Goal: Task Accomplishment & Management: Use online tool/utility

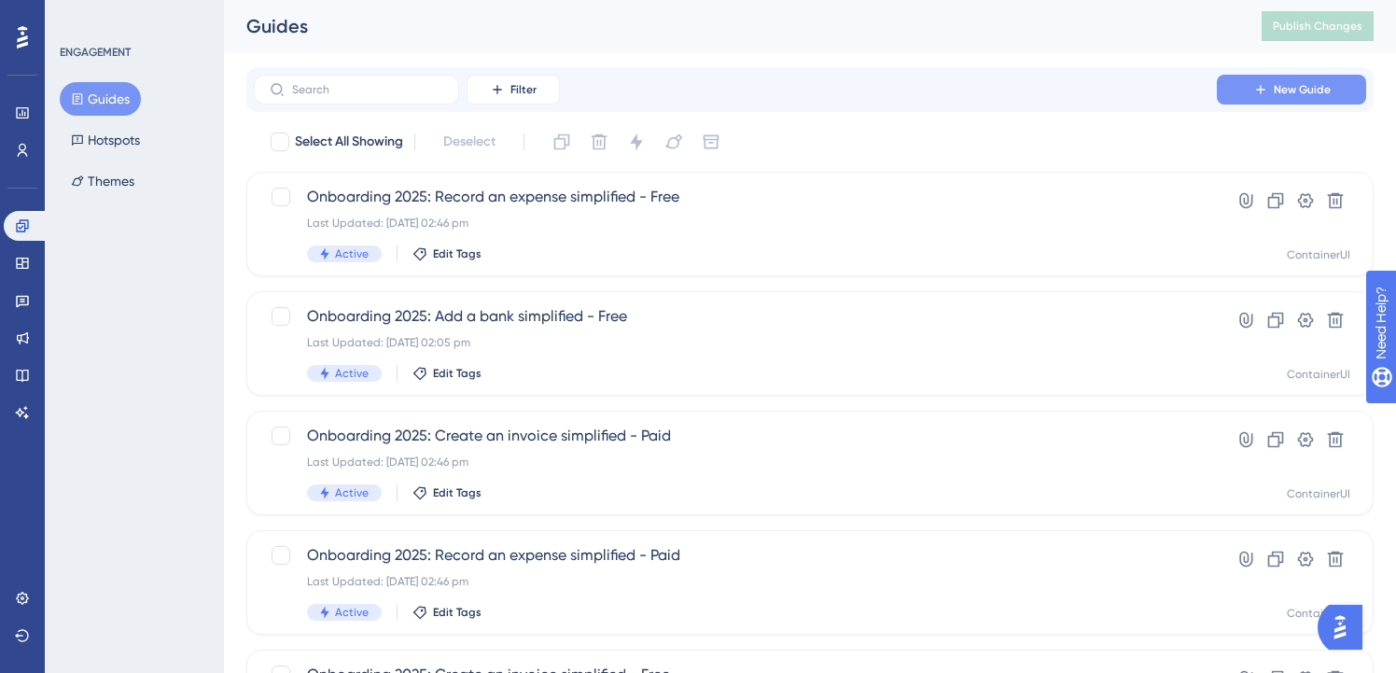
click at [1282, 95] on span "New Guide" at bounding box center [1302, 89] width 57 height 15
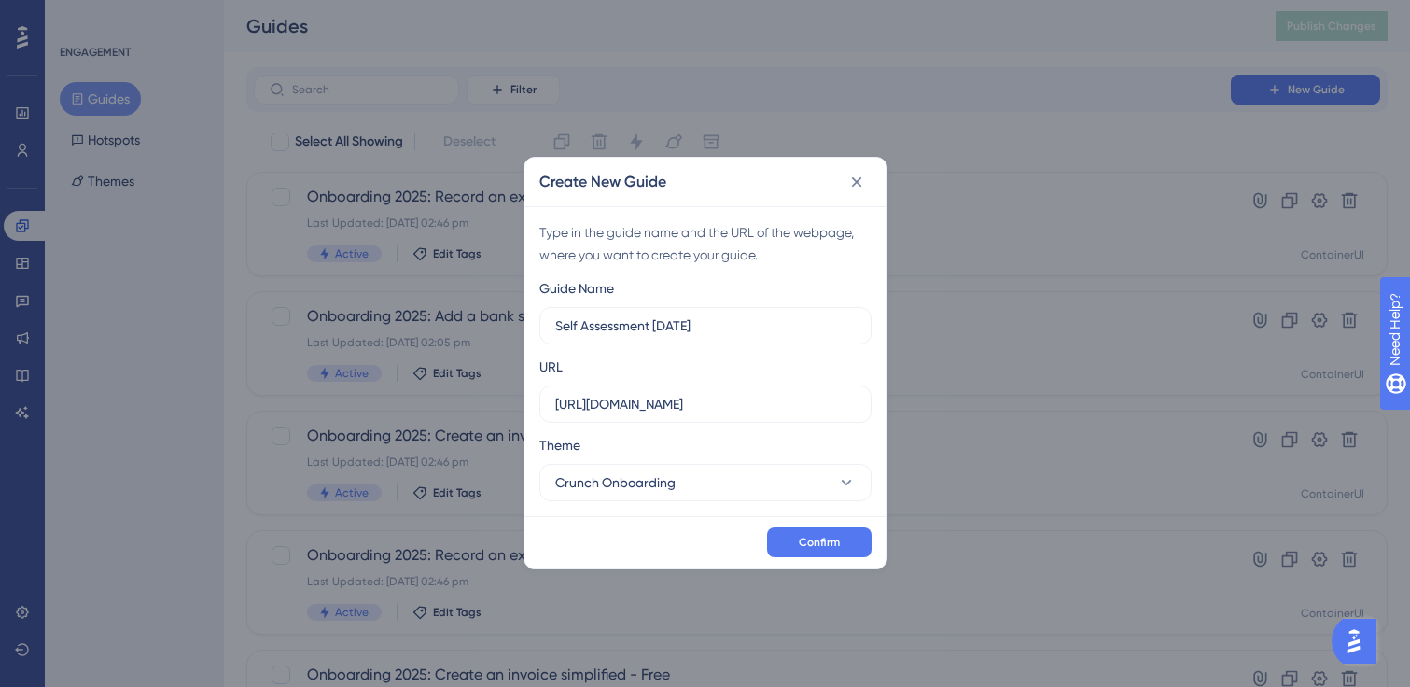
type input "Self Assessment [DATE]"
click at [824, 477] on button "Crunch Onboarding" at bounding box center [705, 482] width 332 height 37
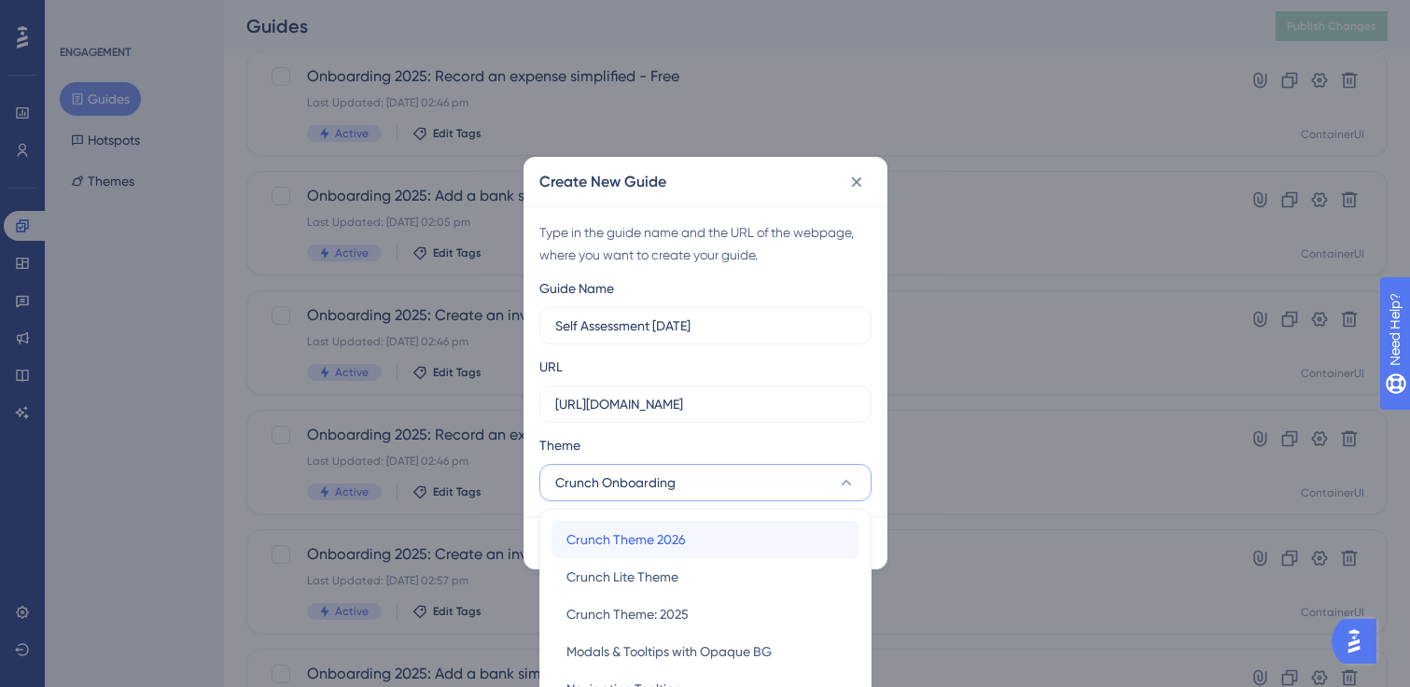
click at [776, 540] on div "Crunch Theme 2026 Crunch Theme 2026" at bounding box center [706, 539] width 278 height 37
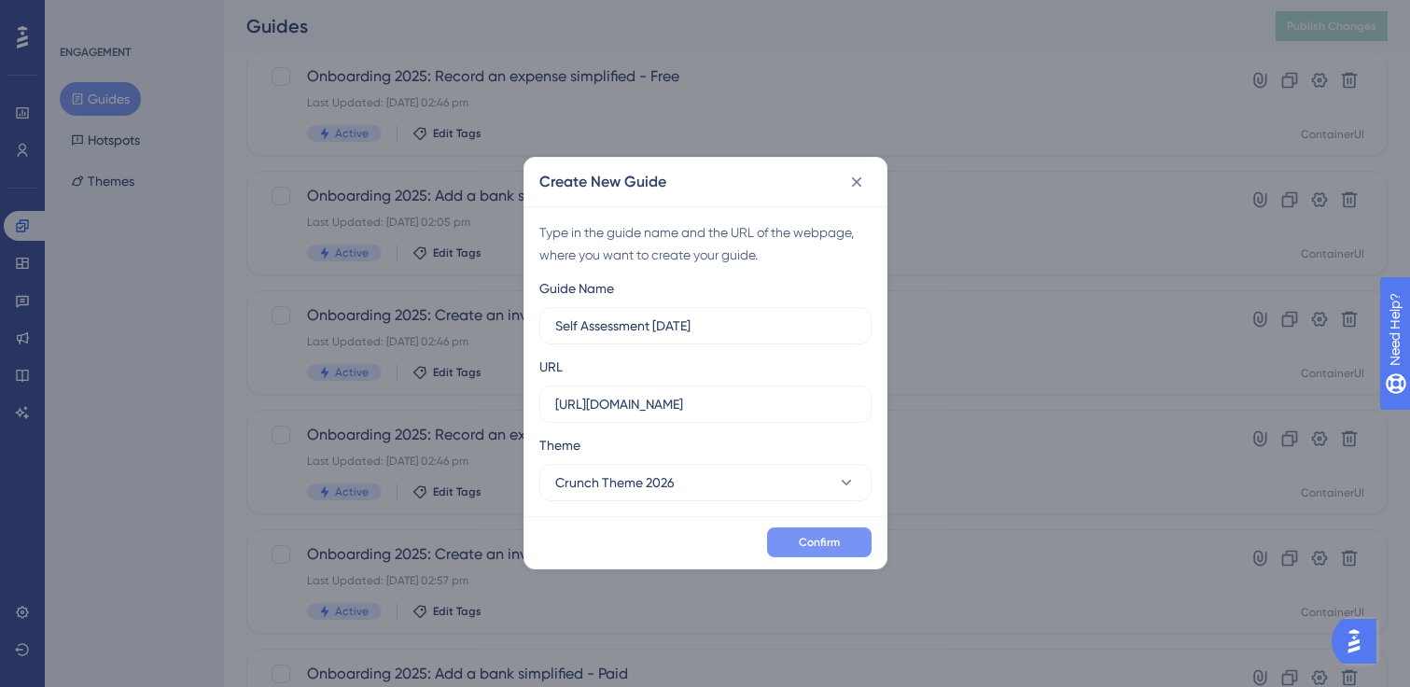
click at [814, 538] on span "Confirm" at bounding box center [819, 542] width 41 height 15
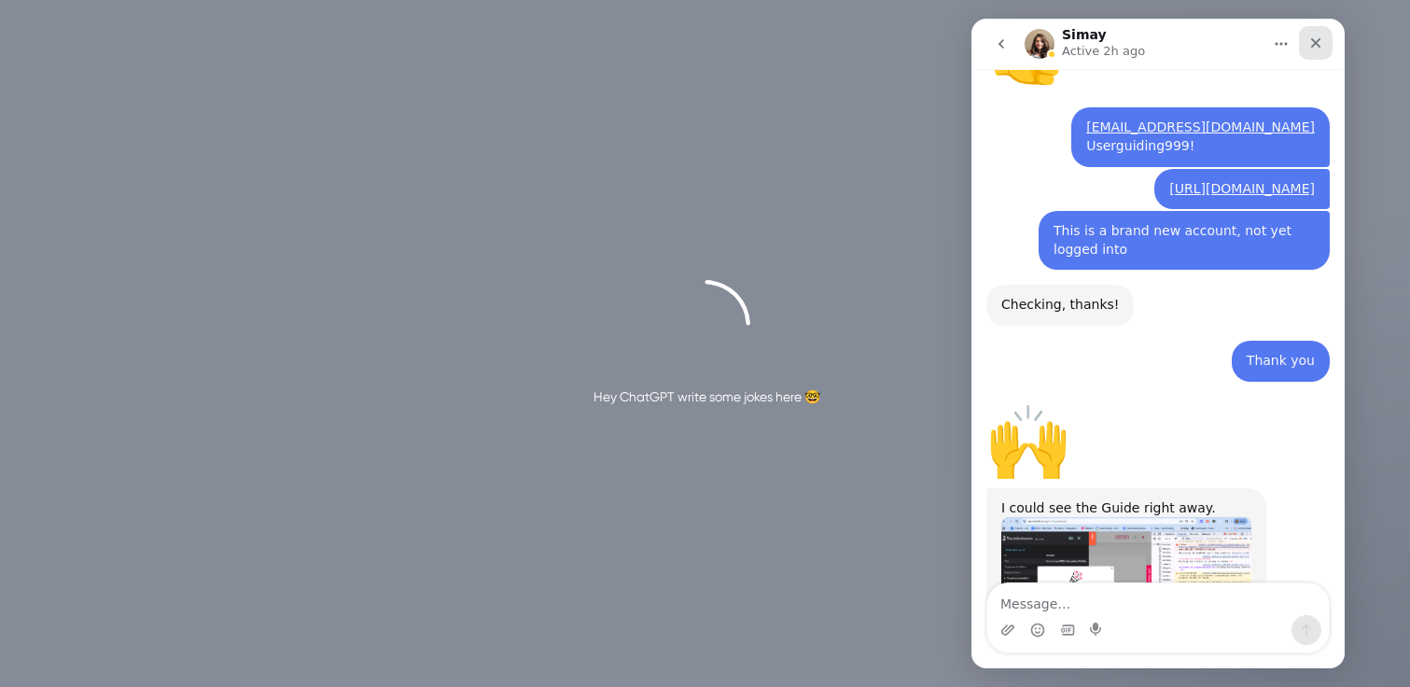
scroll to position [4849, 0]
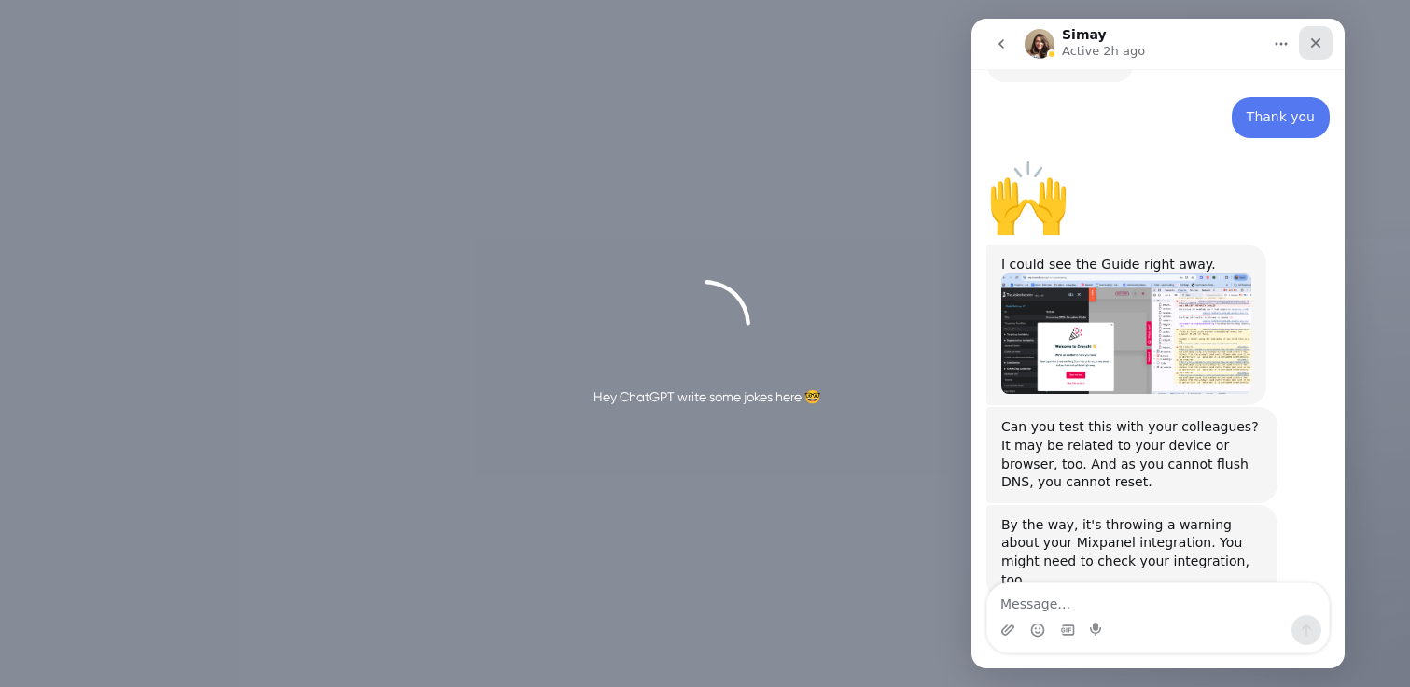
click at [1322, 49] on icon "Close" at bounding box center [1315, 42] width 15 height 15
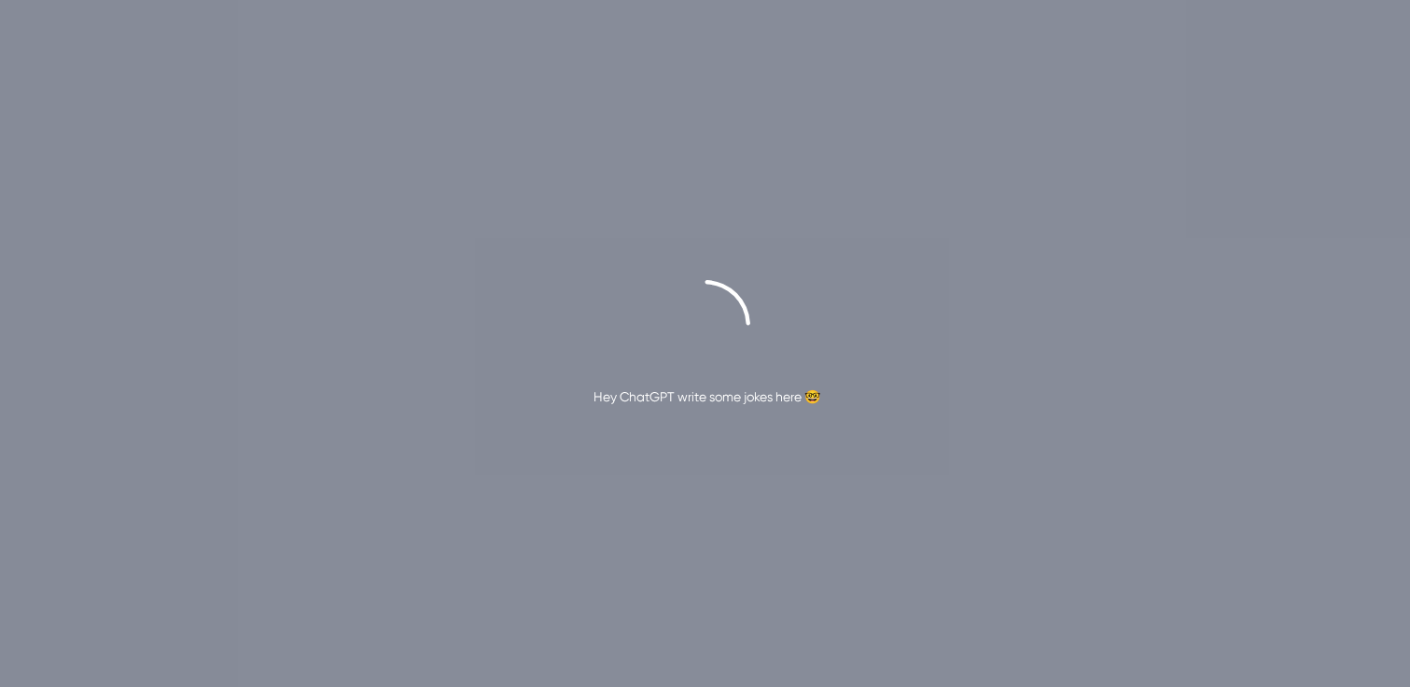
scroll to position [5524, 0]
